Goal: Find specific page/section: Find specific page/section

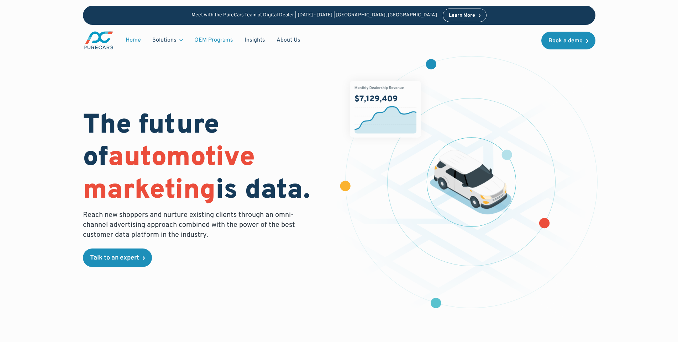
click at [223, 37] on link "OEM Programs" at bounding box center [214, 40] width 50 height 14
click at [222, 38] on link "OEM Programs" at bounding box center [214, 40] width 50 height 14
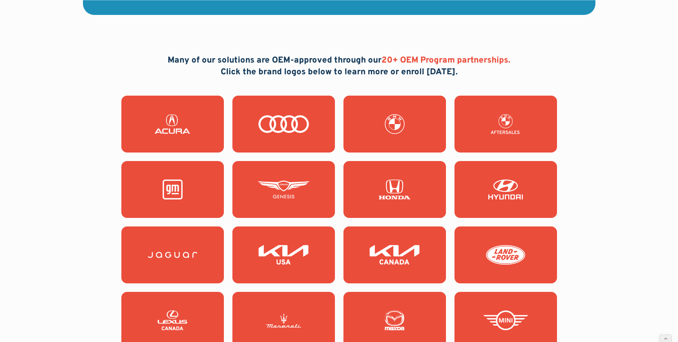
scroll to position [741, 0]
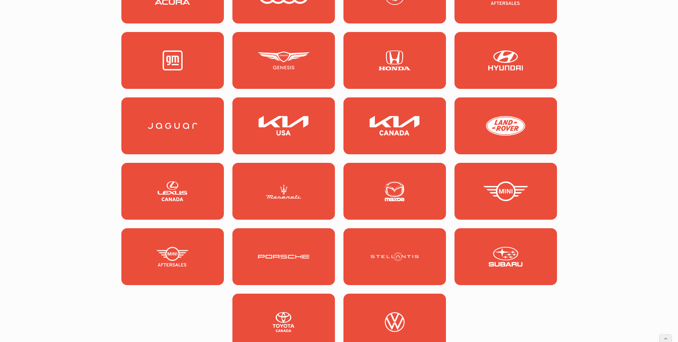
click at [285, 189] on img at bounding box center [283, 191] width 51 height 20
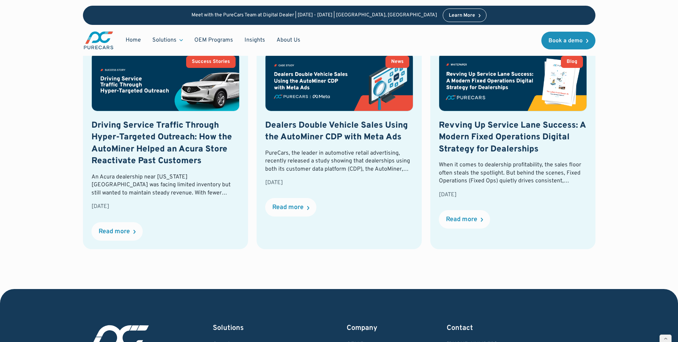
scroll to position [1397, 0]
